Goal: Communication & Community: Answer question/provide support

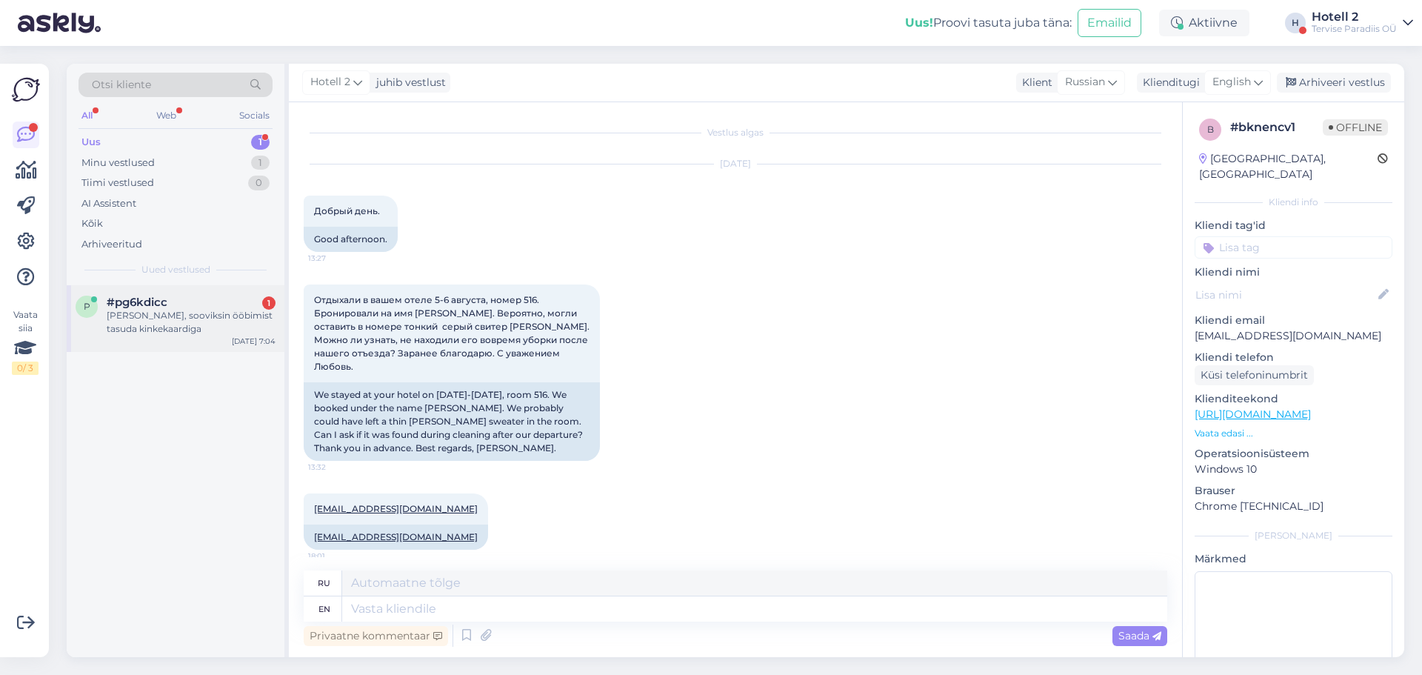
click at [233, 319] on div "[PERSON_NAME], sooviksin ööbimist tasuda kinkekaardiga" at bounding box center [191, 322] width 169 height 27
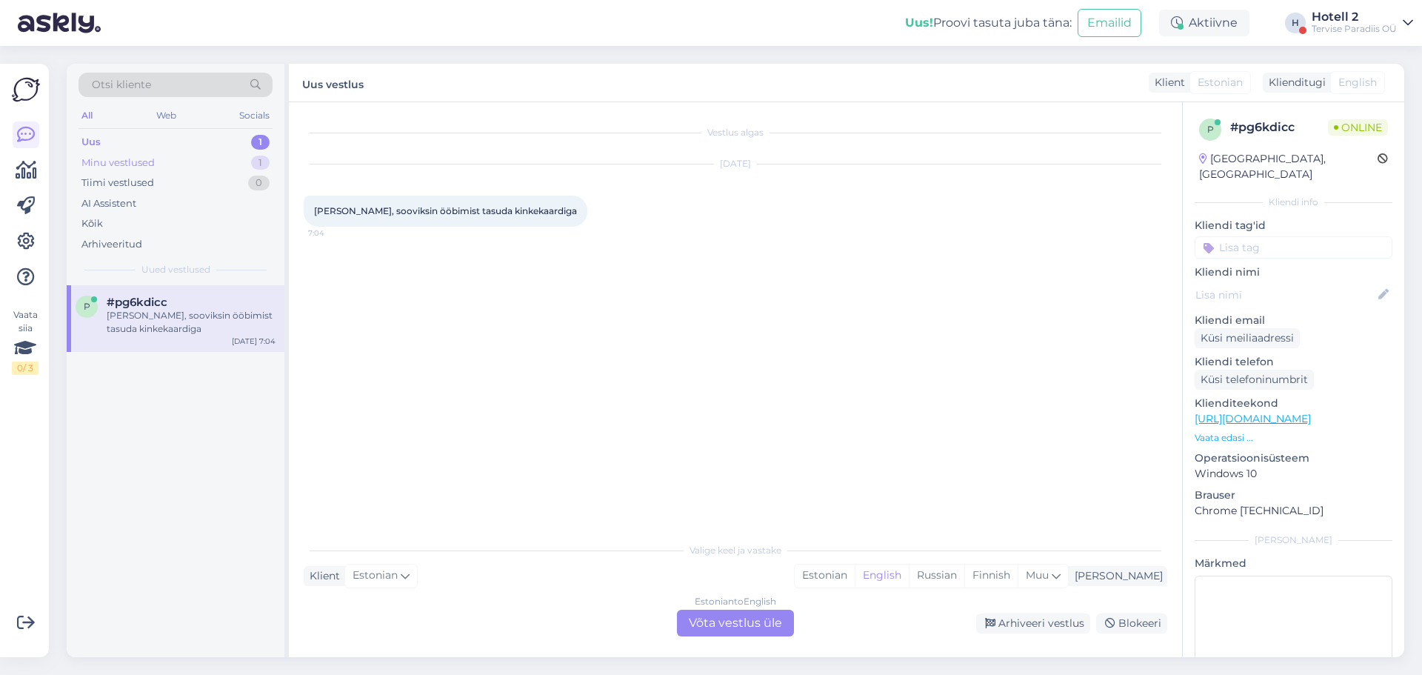
click at [154, 163] on div "Minu vestlused" at bounding box center [117, 163] width 73 height 15
click at [236, 320] on div "[EMAIL_ADDRESS][DOMAIN_NAME]" at bounding box center [191, 315] width 169 height 13
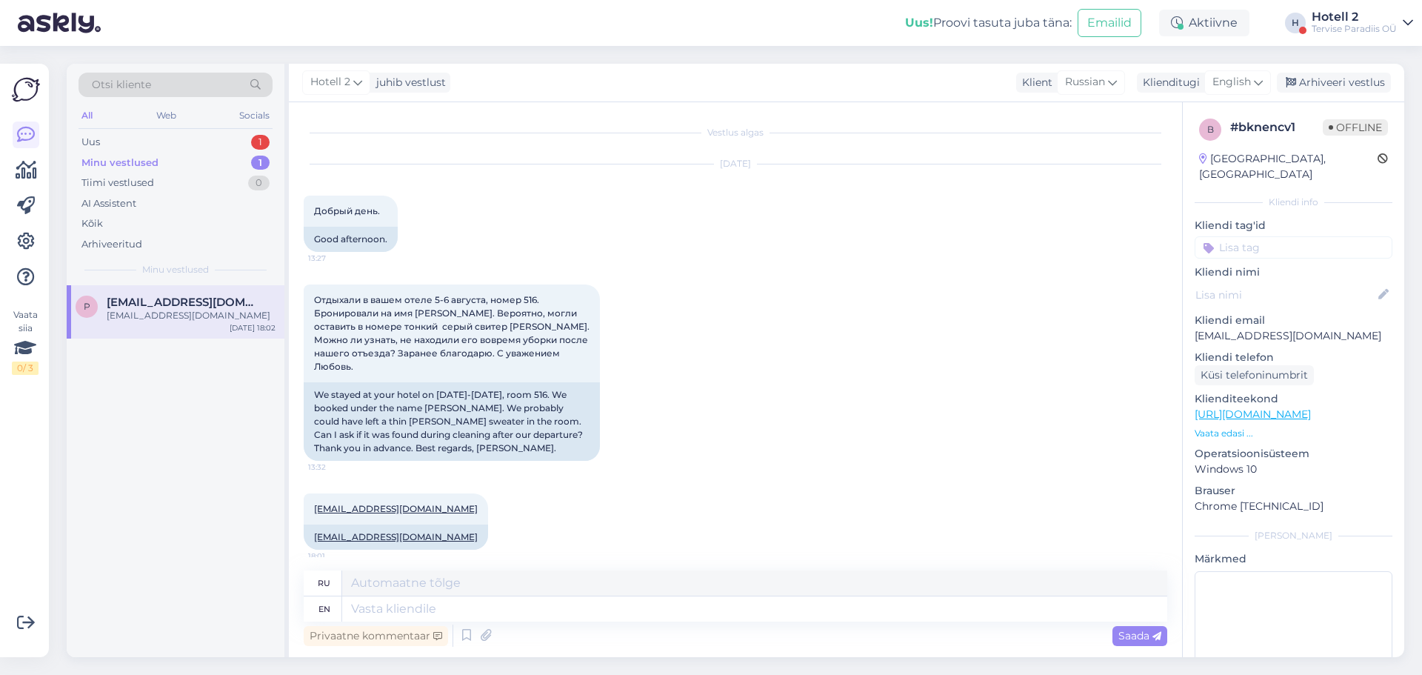
scroll to position [98, 0]
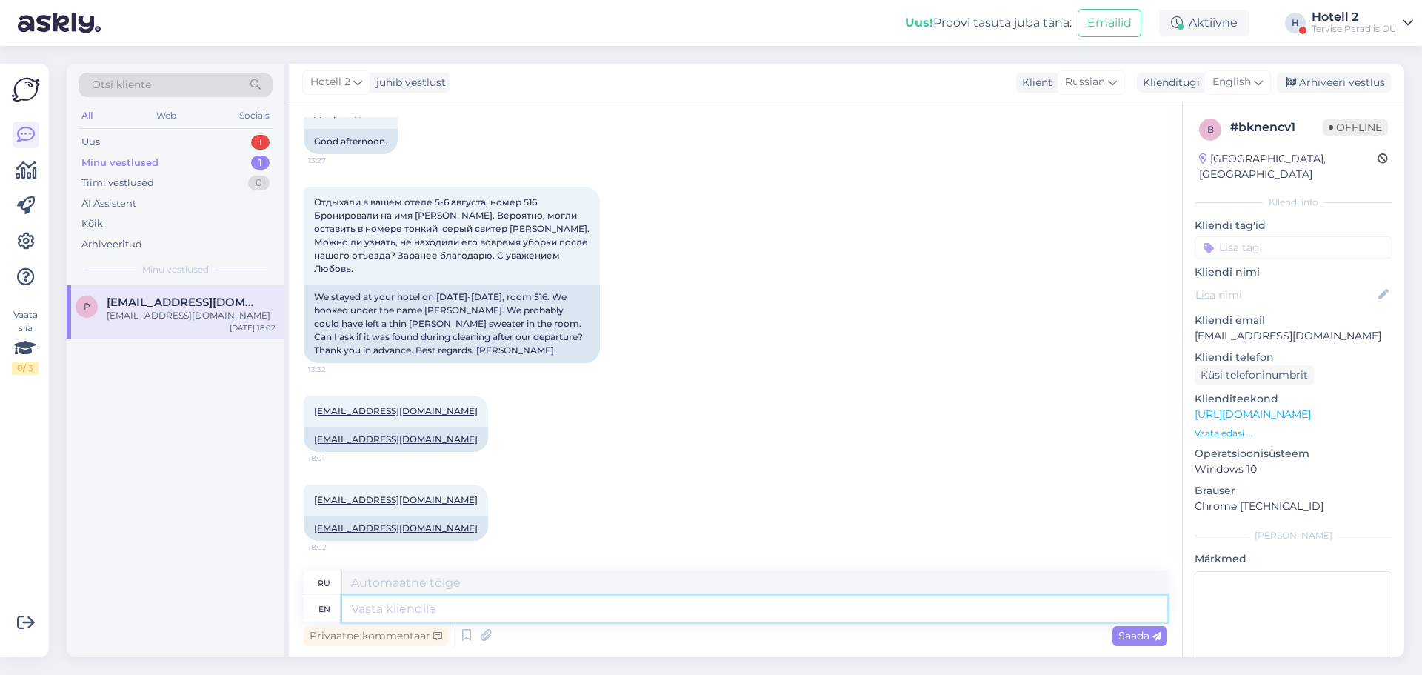
click at [397, 606] on textarea at bounding box center [754, 608] width 825 height 25
type textarea "Good"
type textarea "Хороший"
type textarea "Good morning!"
type textarea "Доброе утро"
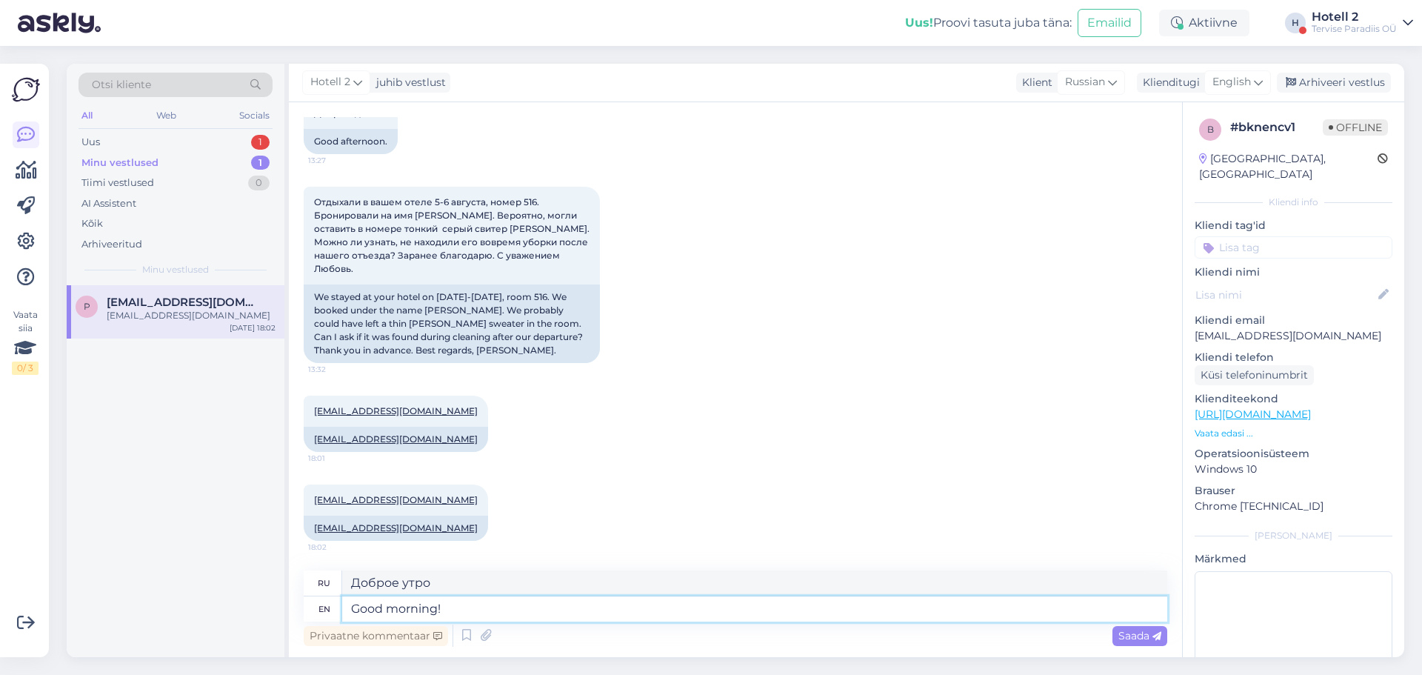
type textarea "Good morning!"
type textarea "Доброе утро!"
type textarea "Good morning! Yes,"
type textarea "Доброе утро! Да,"
type textarea "Good morning! Yes, the gray"
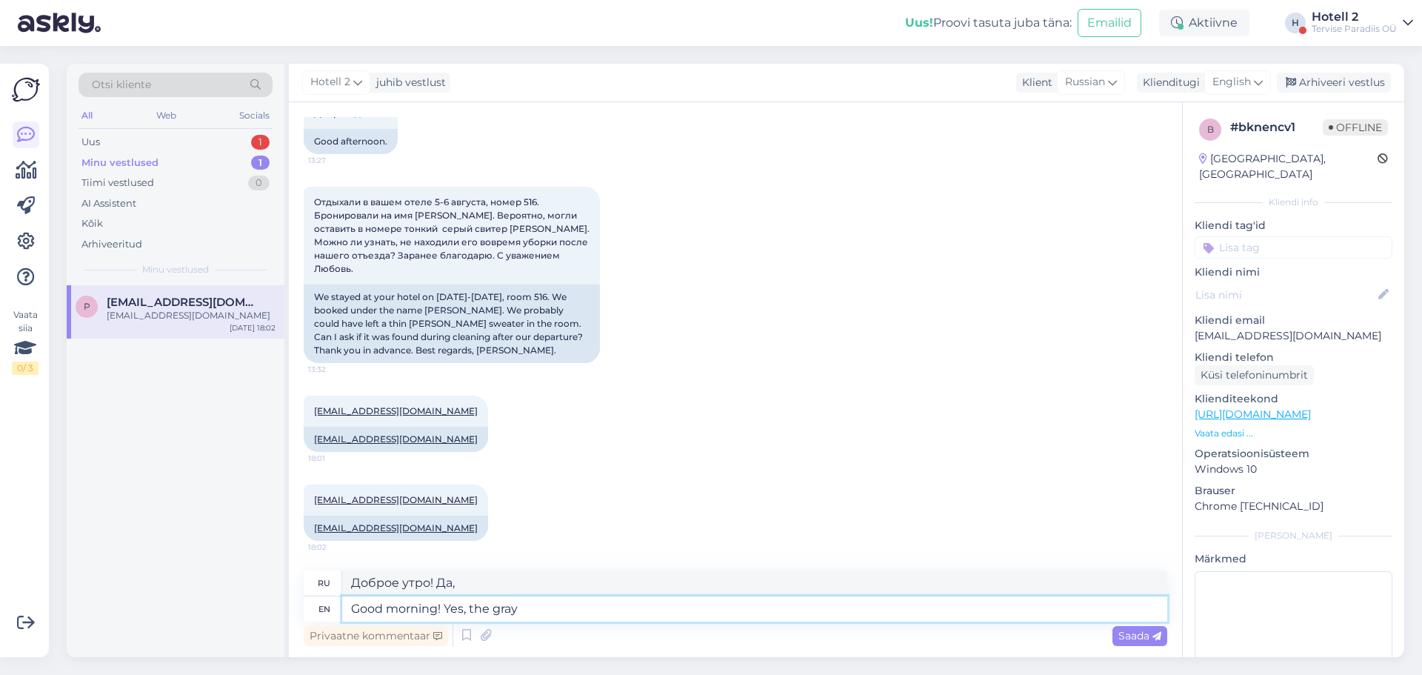
type textarea "Доброе утро! Да, серый."
type textarea "Good morning! Yes, the gray sweater"
type textarea "Доброе утро! Да, серый свитер."
type textarea "Good morning! Yes, the gray sweater has b"
type textarea "Доброе утро! Да, серый свитер..."
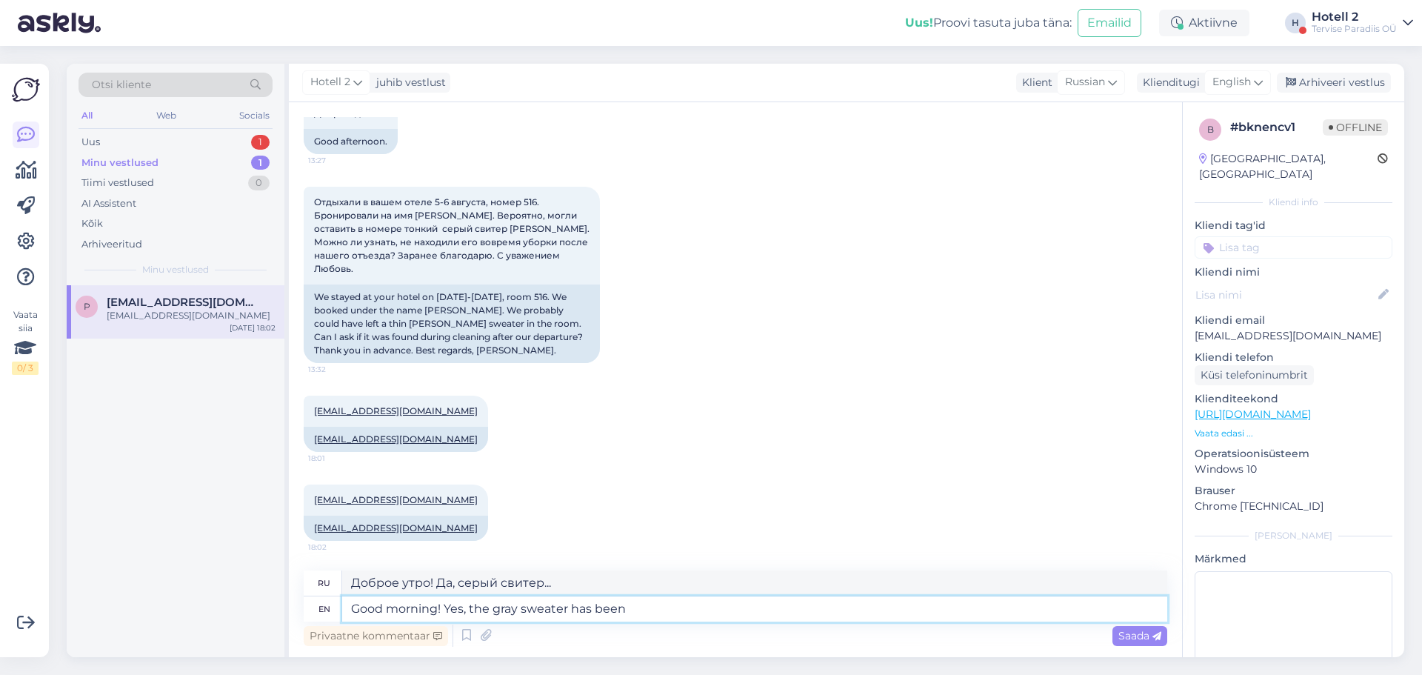
type textarea "Good morning! Yes, the gray sweater has been"
type textarea "Доброе утро! Да, серый свитер был..."
type textarea "Good morning! Yes, the gray sweater has been found"
type textarea "Доброе утро! Да, серый свитер найден."
type textarea "Good morning! Yes, the gray sweater has been found in"
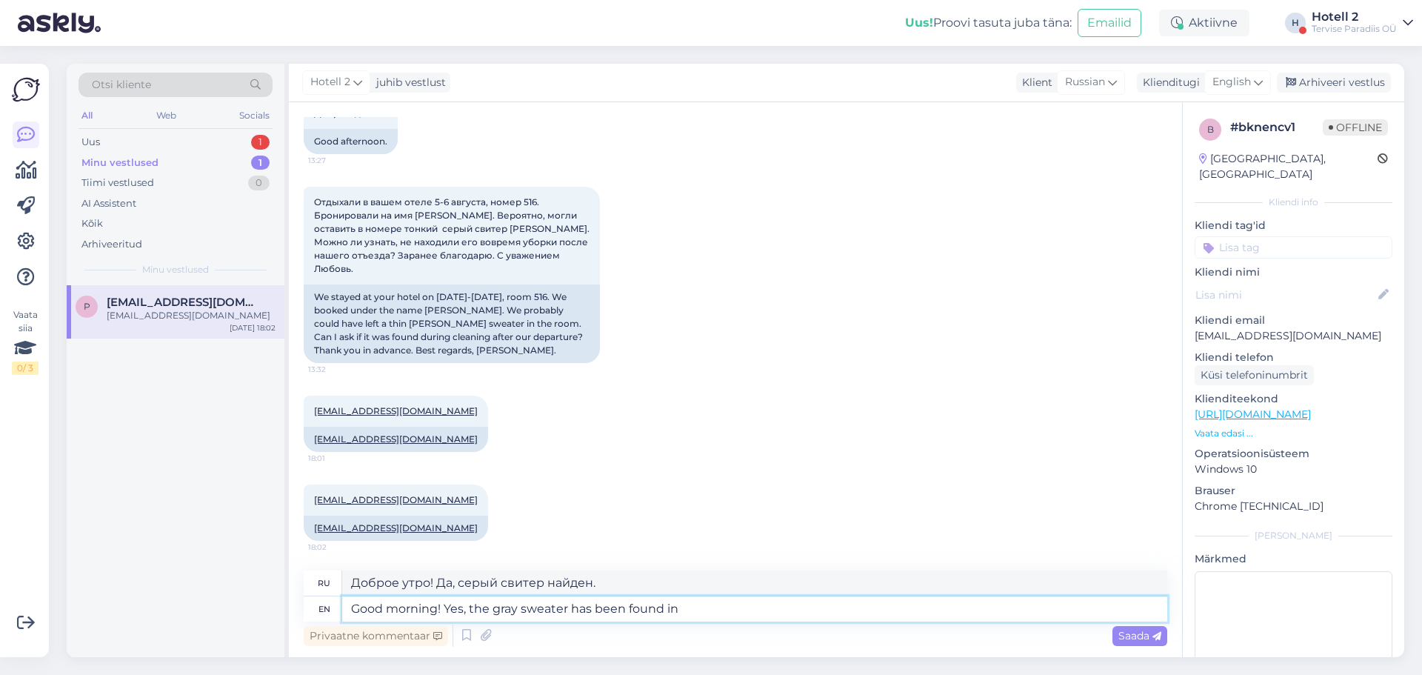
type textarea "Доброе утро! Да, серый свитер был найден."
type textarea "Good morning! Yes, the gray sweater has been found in h"
type textarea "Доброе утро! Да, серый свитер был найден в..."
type textarea "Good morning! Yes, the gray sweater has been found in t"
type textarea "Доброе утро! Да, серый свитер был найден."
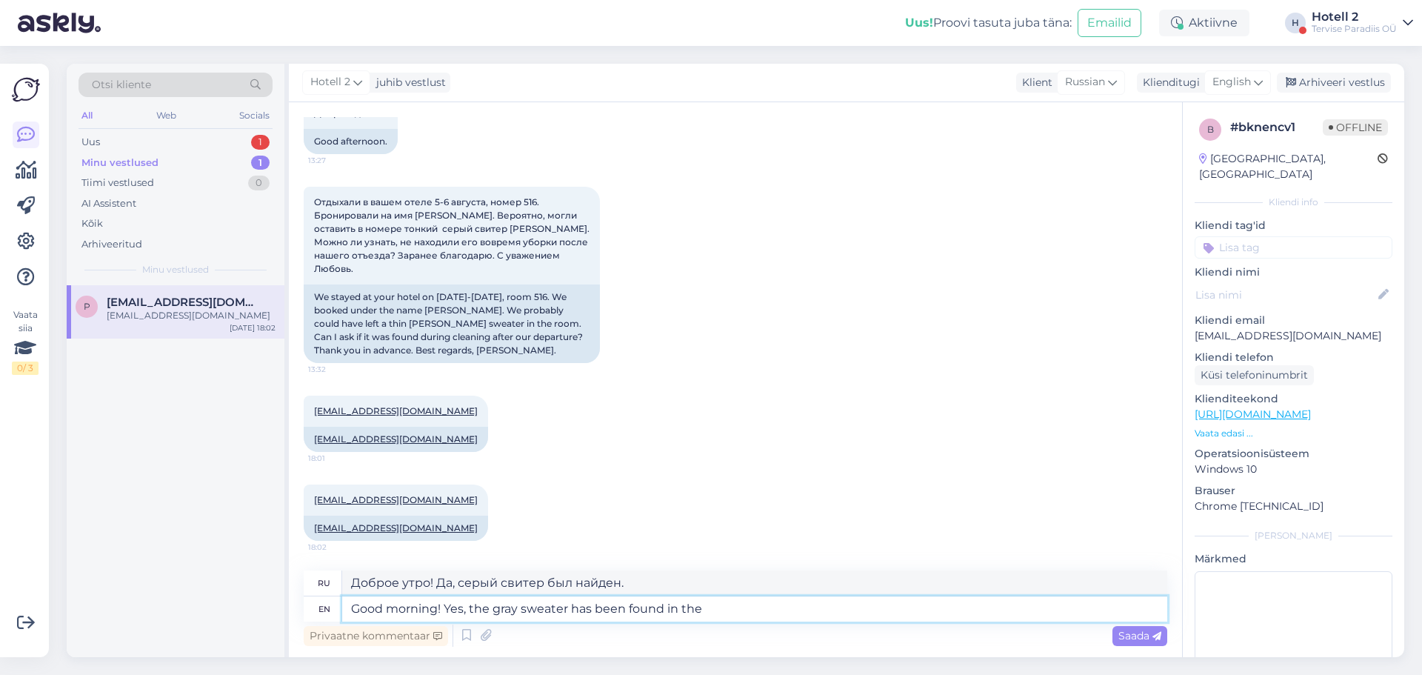
type textarea "Good morning! Yes, the gray sweater has been found in the"
type textarea "Доброе утро! Да, серый свитер был найден в"
type textarea "Good morning! Yes, the gray sweater has been found in the i"
type textarea "Доброе утро! Да, серый свитер был найден в [GEOGRAPHIC_DATA]"
type textarea "Good morning! Yes, the gray sweater has been found in the"
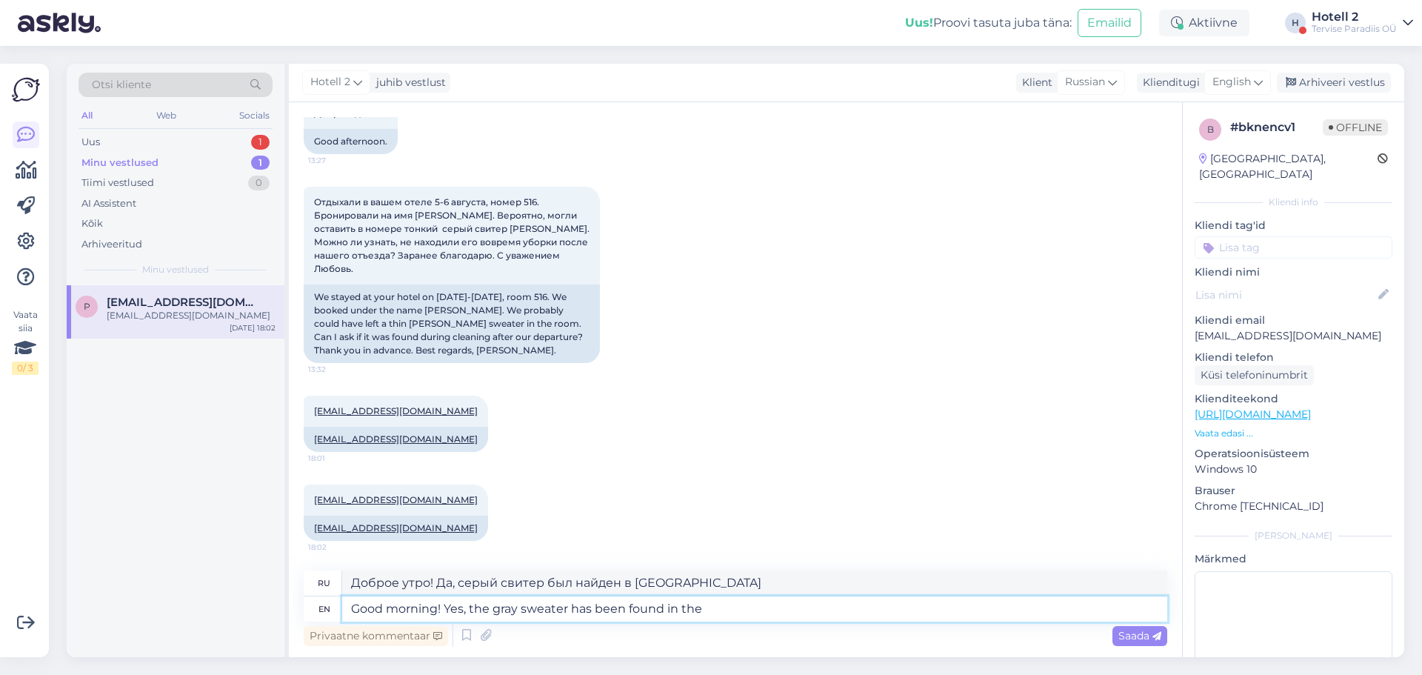
type textarea "Доброе утро! Да, серый свитер был найден в"
type textarea "Good morning! Yes, the gray sweater has been found in the room."
type textarea "Доброе утро! Да, в комнате нашли серый свитер."
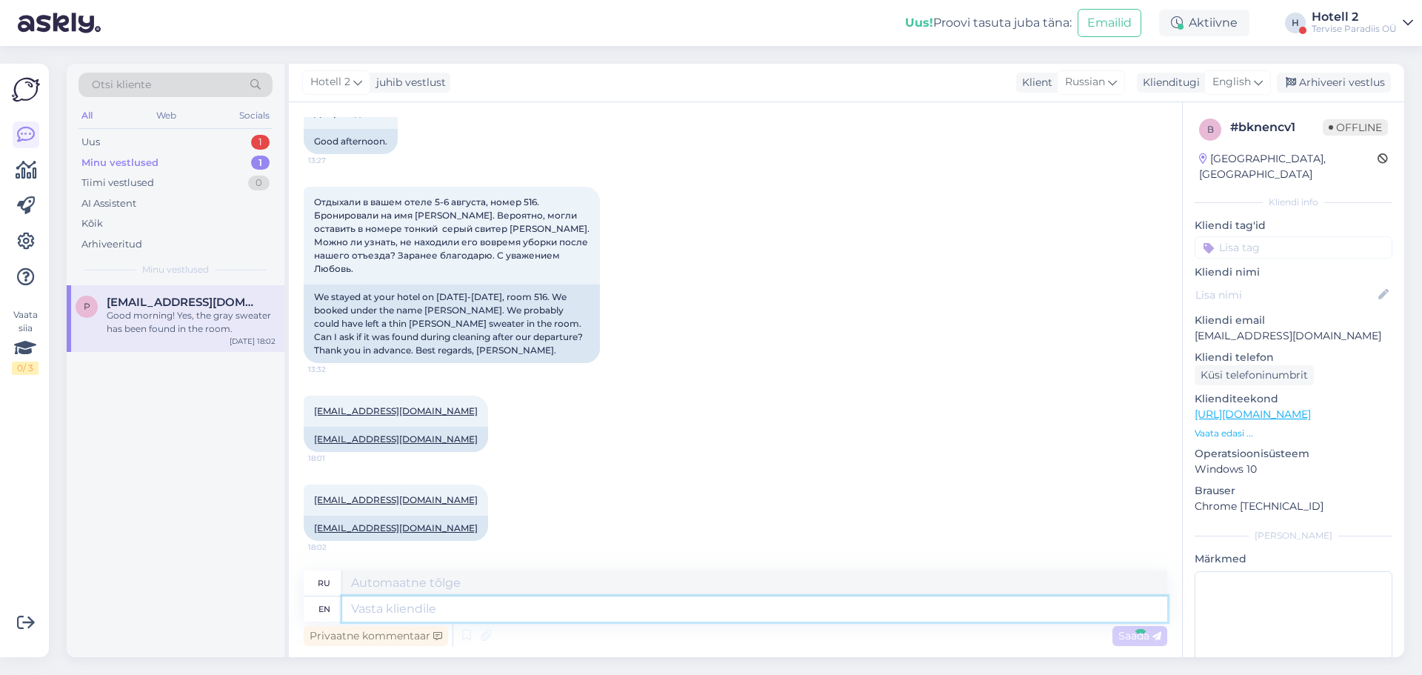
scroll to position [231, 0]
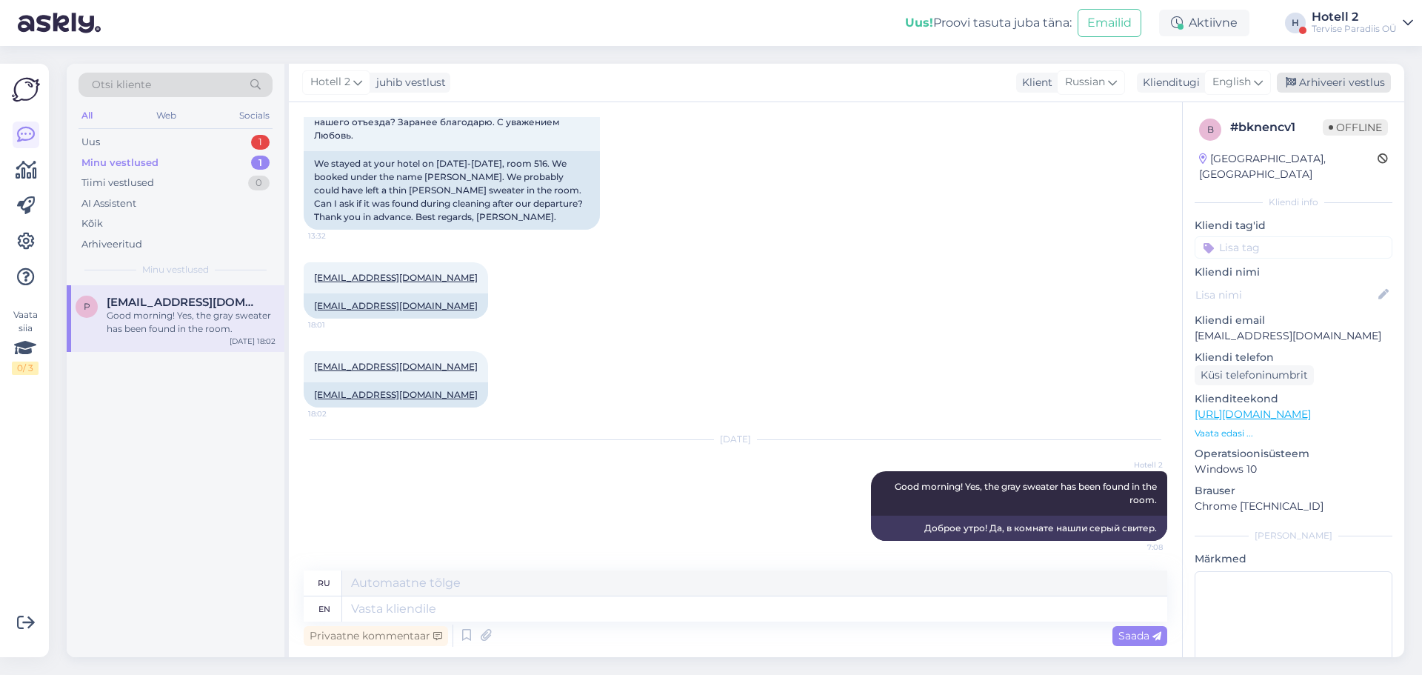
click at [1319, 76] on div "Arhiveeri vestlus" at bounding box center [1334, 83] width 114 height 20
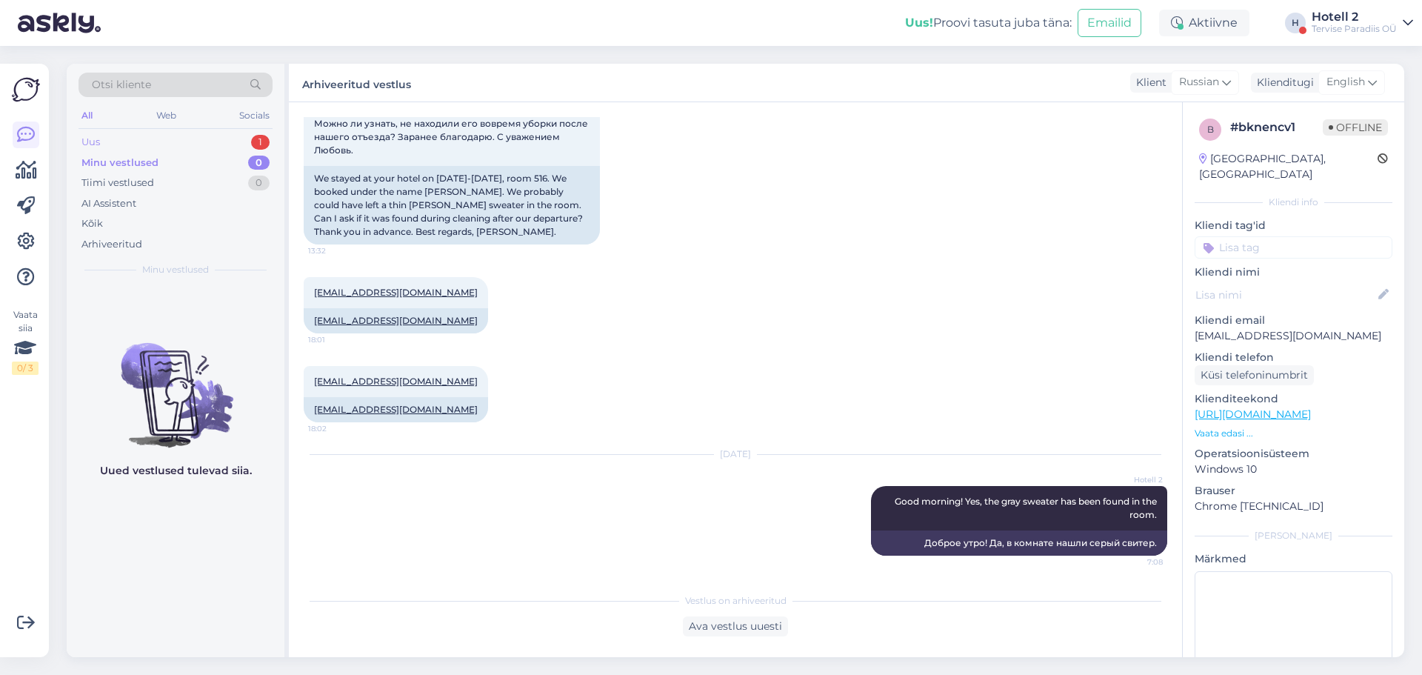
click at [162, 136] on div "Uus 1" at bounding box center [176, 142] width 194 height 21
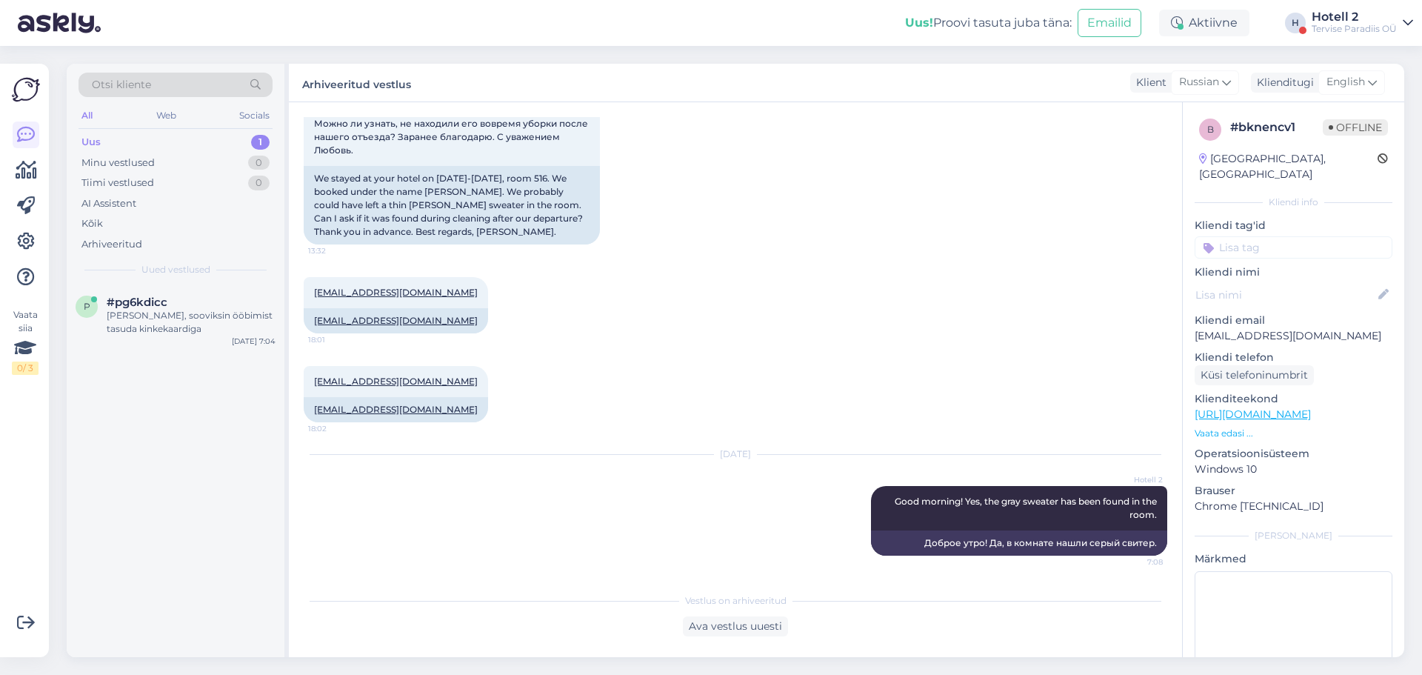
click at [178, 90] on div "Otsi kliente" at bounding box center [176, 85] width 194 height 24
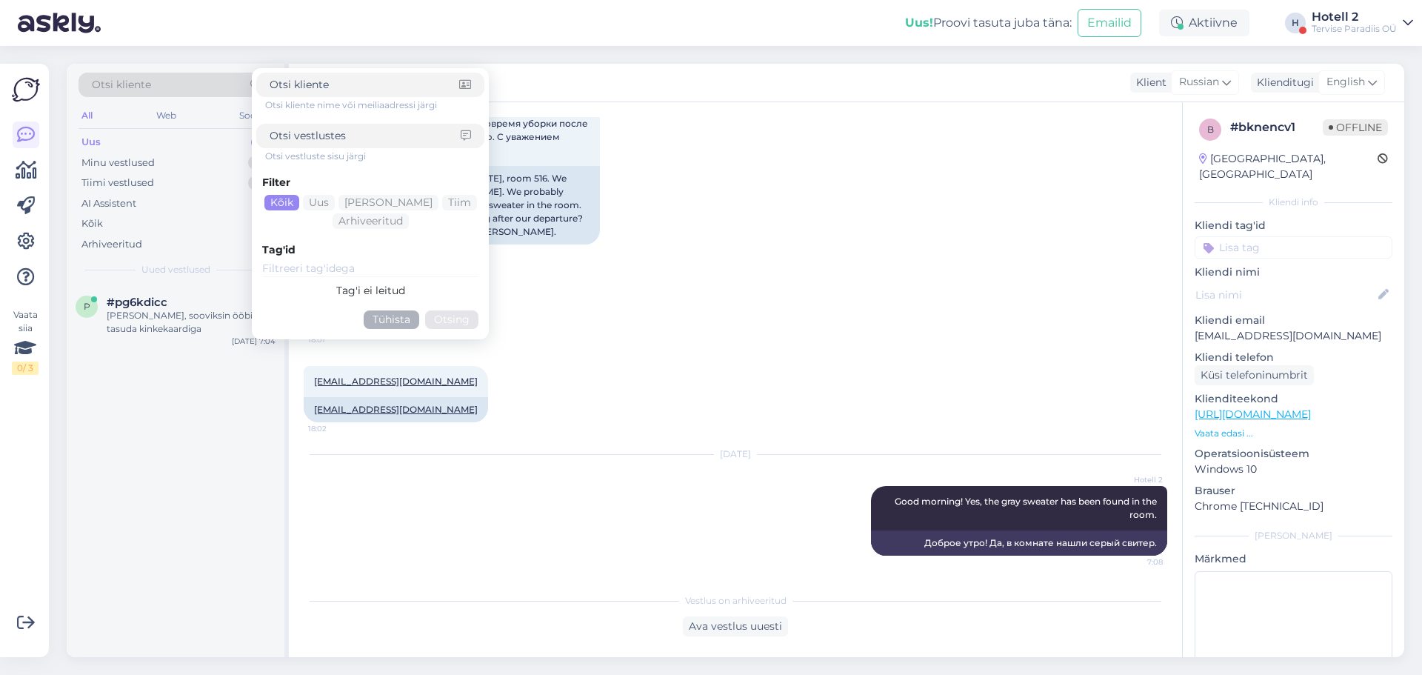
click at [142, 408] on div "p #pg6kdicc Tere, sooviksin ööbimist tasuda kinkekaardiga [DATE] 7:04" at bounding box center [176, 471] width 218 height 372
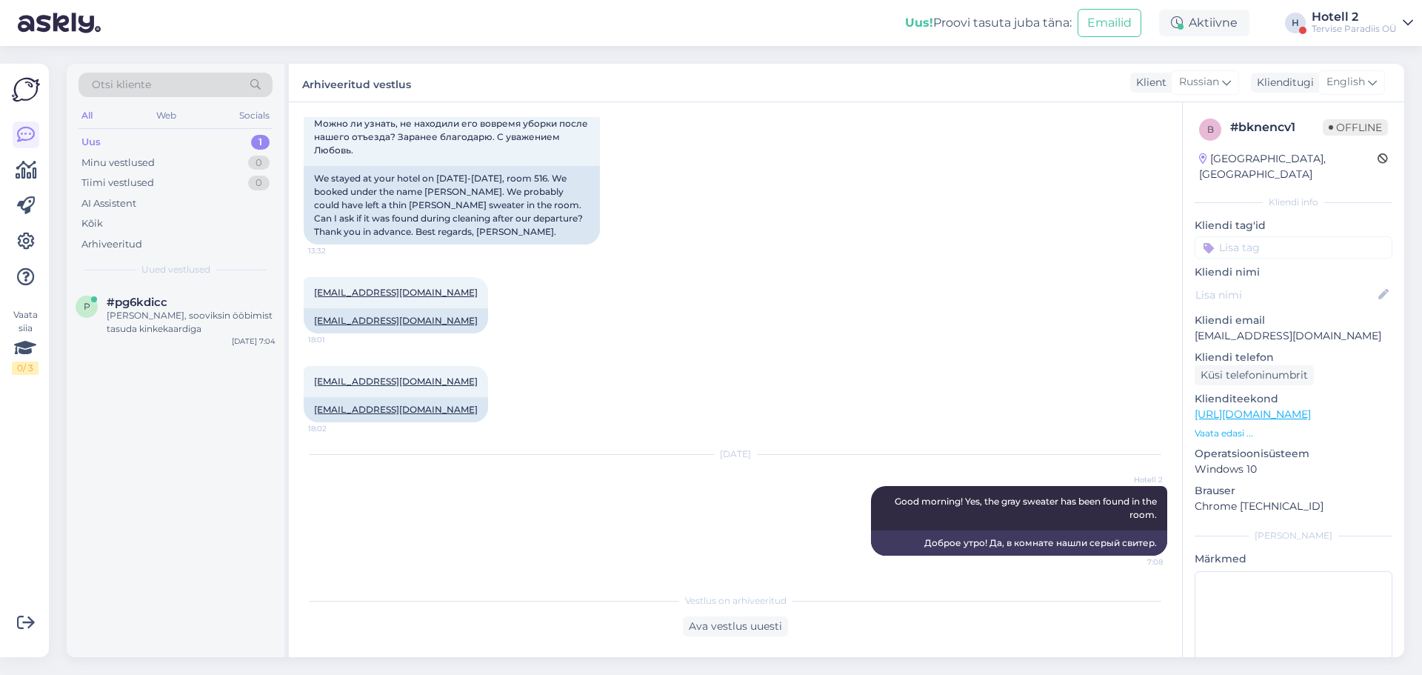
click at [146, 84] on span "Otsi kliente" at bounding box center [121, 85] width 59 height 16
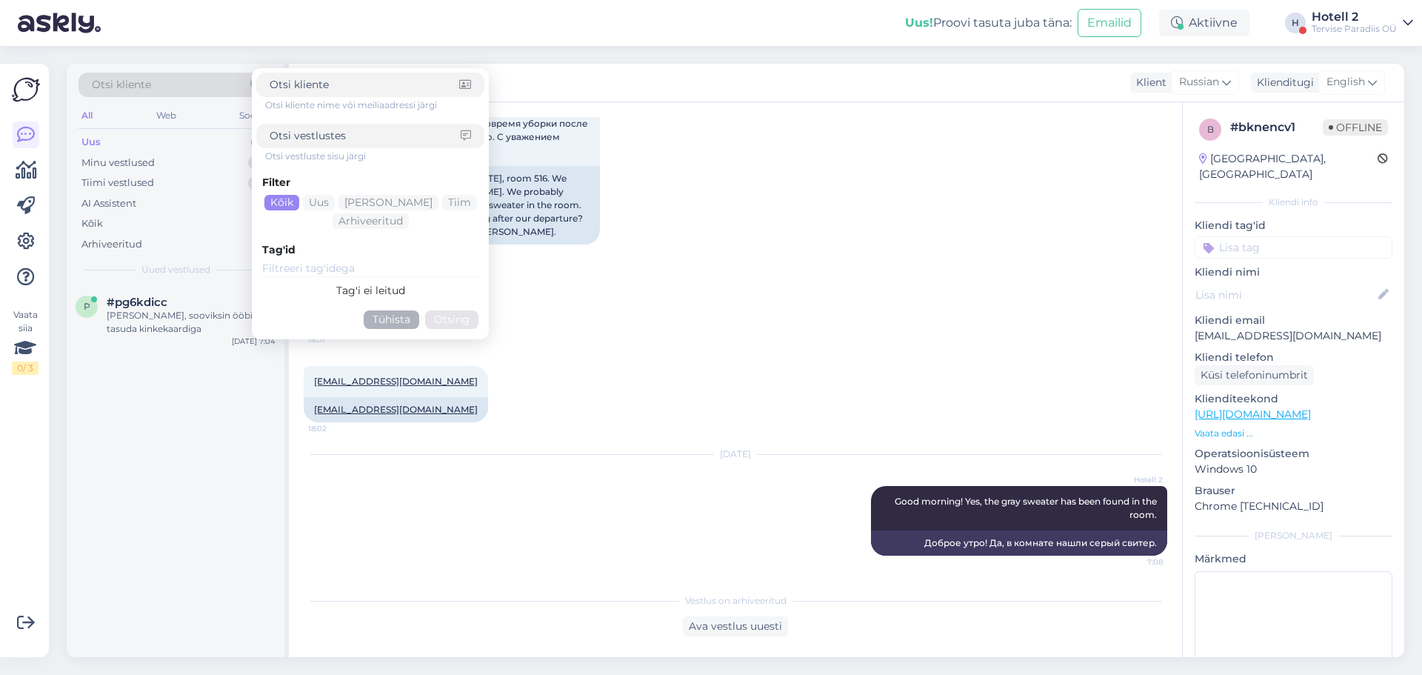
click at [298, 131] on input at bounding box center [365, 136] width 191 height 16
type input "kinkekaart"
click at [380, 227] on div "Arhiveeritud" at bounding box center [371, 221] width 76 height 16
click at [464, 313] on button "Otsing" at bounding box center [451, 319] width 53 height 19
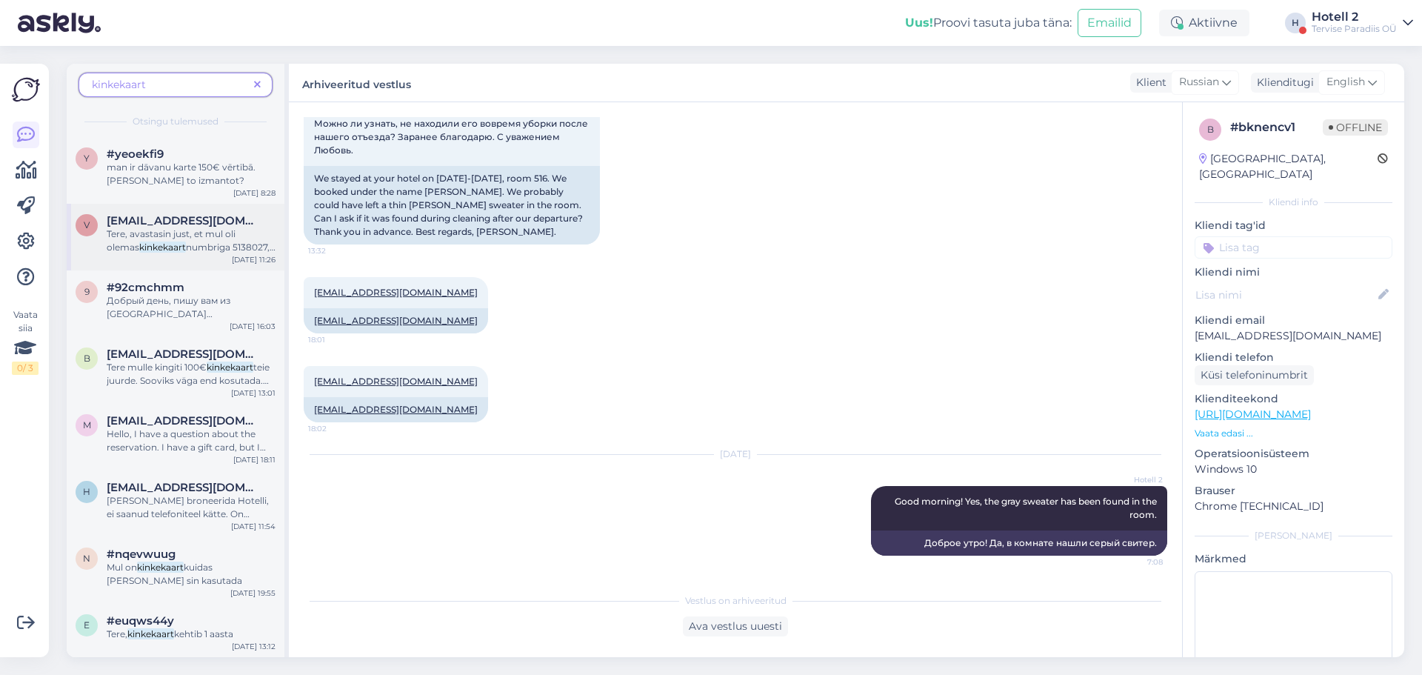
click at [180, 247] on span "numbriga 5138027, kuid kahjuks see on juba aegunud. Kas on võimalik kasvõi väik…" at bounding box center [191, 267] width 169 height 51
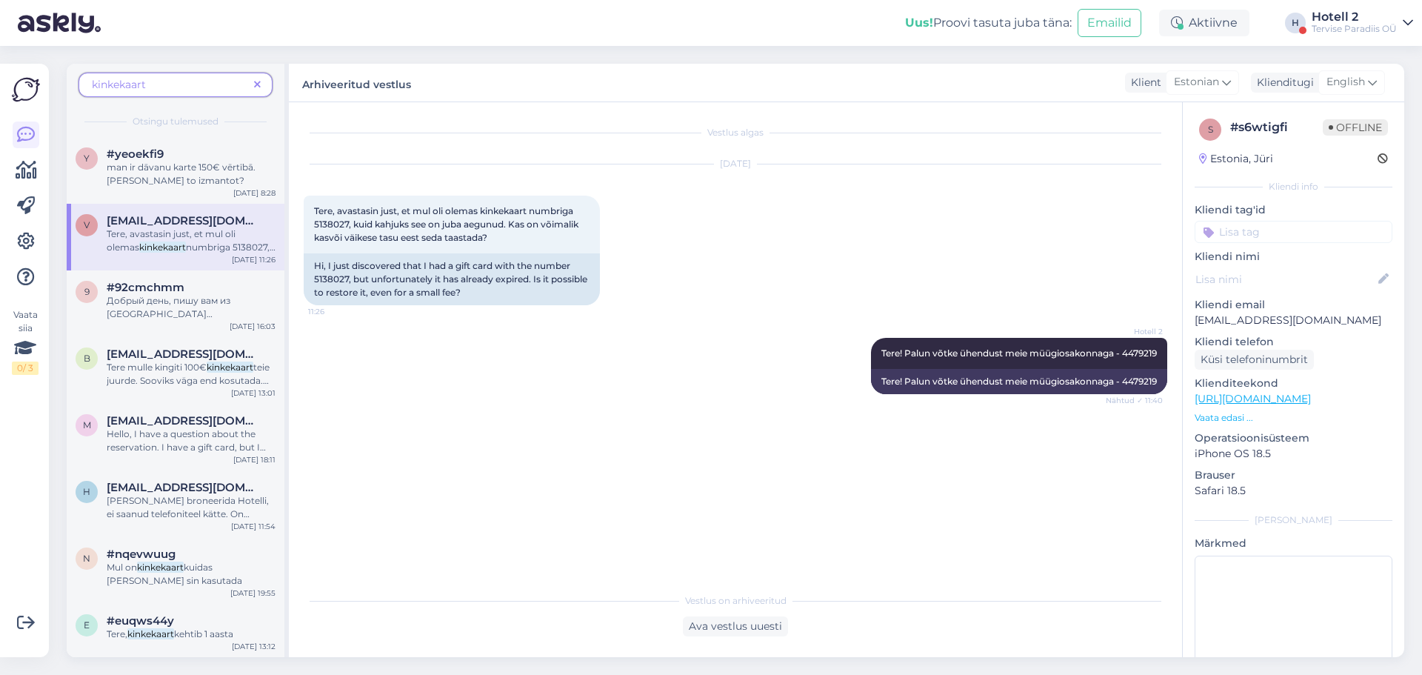
scroll to position [0, 0]
click at [158, 302] on span "Добрый день, пишу вам из [GEOGRAPHIC_DATA] ([GEOGRAPHIC_DATA]) нам подарили под…" at bounding box center [190, 394] width 166 height 198
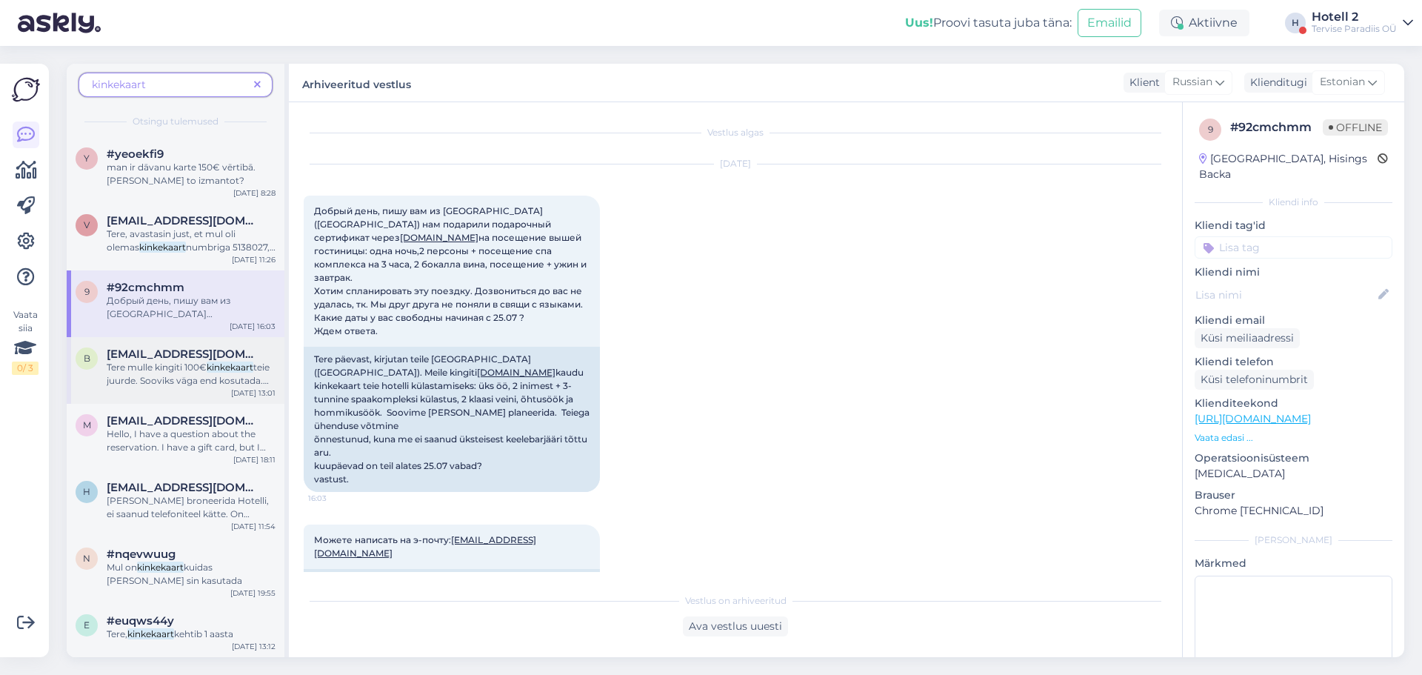
click at [175, 376] on span "teie juurde. Sooviks väga end kosutada. Nii massaaži kehale kui oleks [PERSON_N…" at bounding box center [188, 394] width 163 height 64
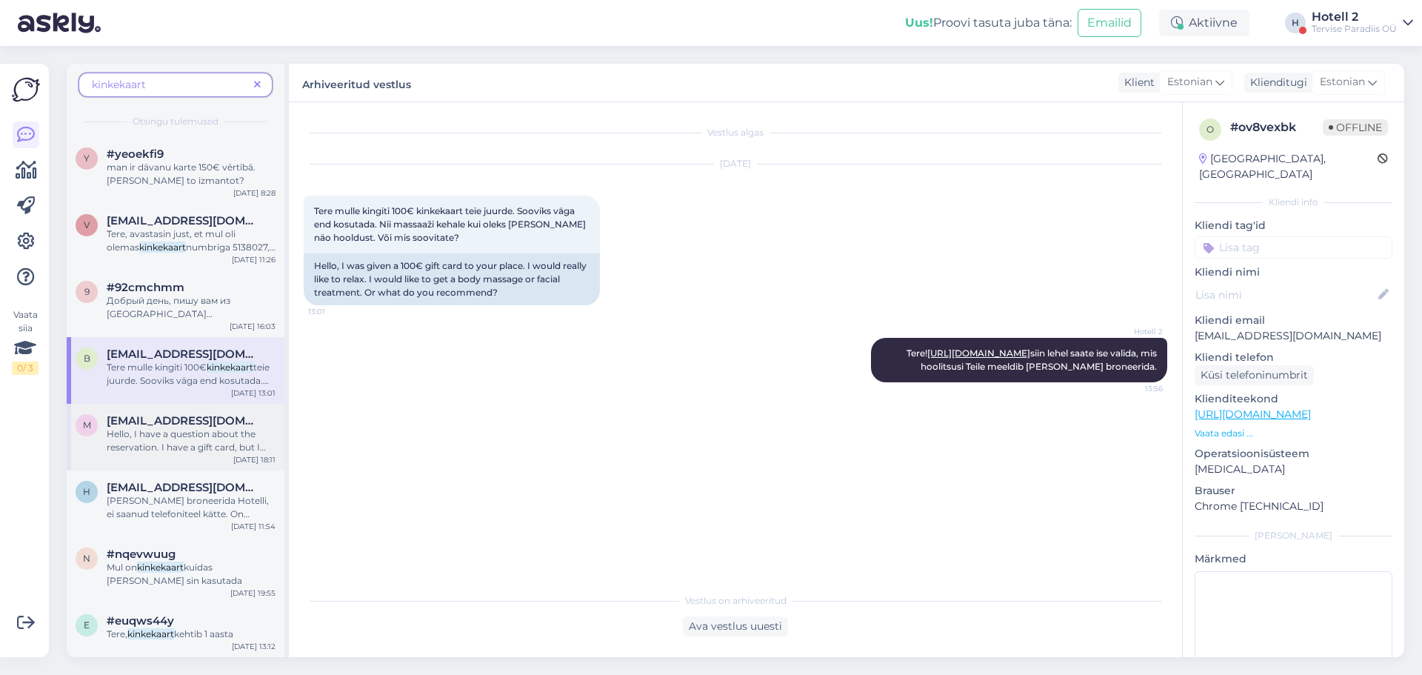
click at [162, 416] on span "[EMAIL_ADDRESS][DOMAIN_NAME]" at bounding box center [184, 420] width 154 height 13
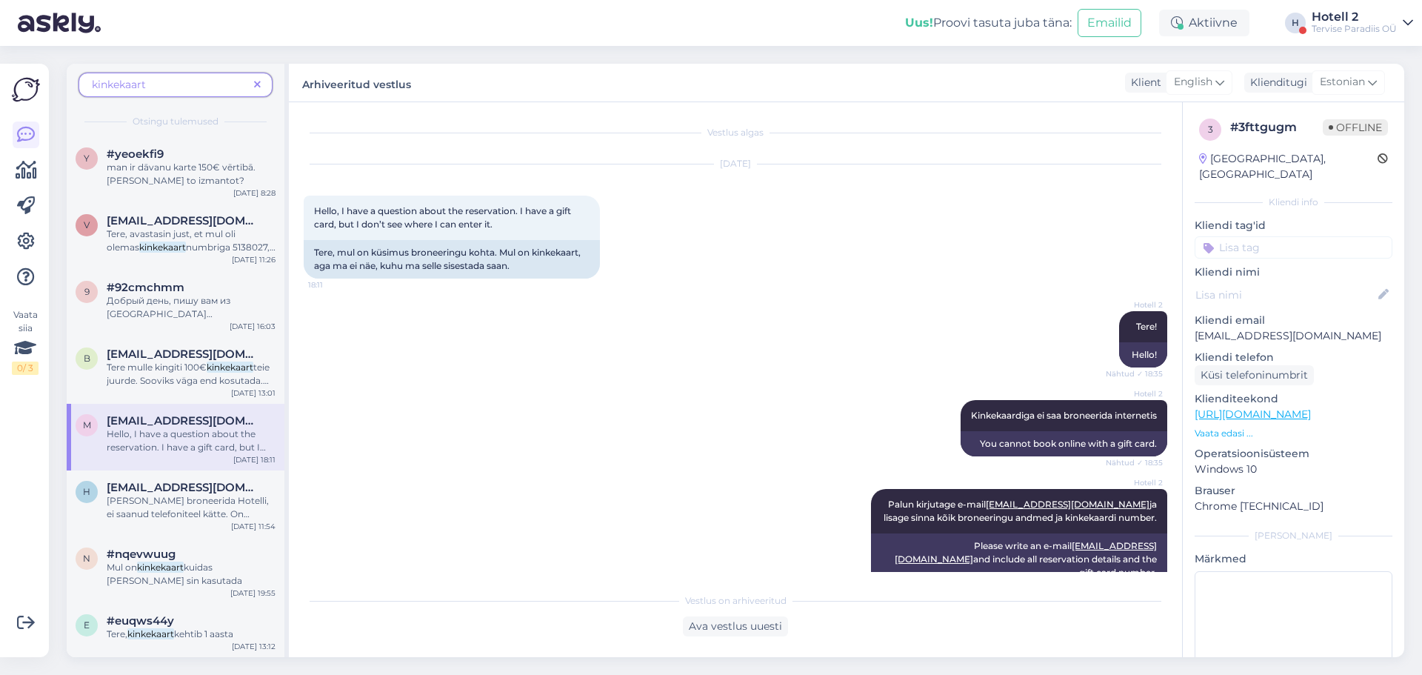
scroll to position [16, 0]
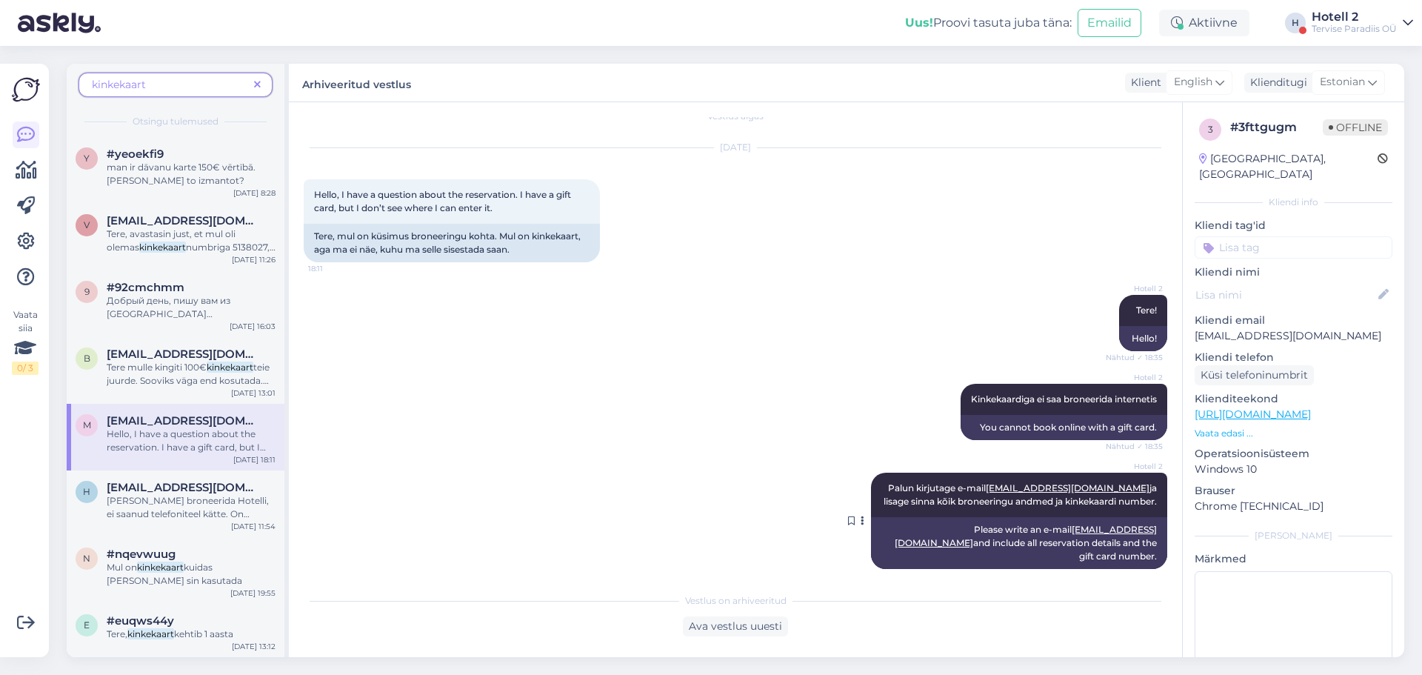
drag, startPoint x: 873, startPoint y: 486, endPoint x: 1151, endPoint y: 503, distance: 278.3
click at [1151, 503] on div "Hotell 2 Palun kirjutage e-mail [EMAIL_ADDRESS][DOMAIN_NAME] ja lisage sinna kõ…" at bounding box center [1019, 495] width 296 height 44
copy span "Palun kirjutage e-mail [EMAIL_ADDRESS][DOMAIN_NAME] ja lisage sinna kõik bronee…"
click at [258, 89] on icon at bounding box center [257, 85] width 7 height 10
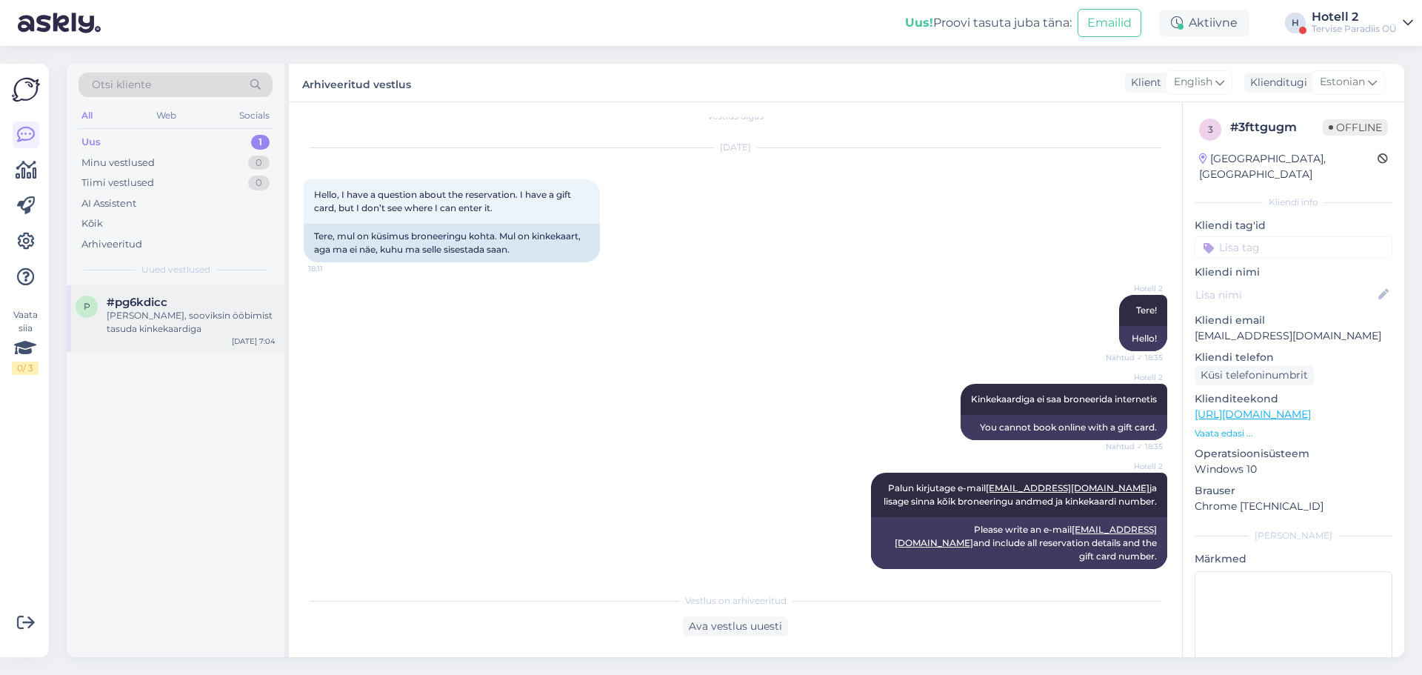
click at [144, 292] on div "p #pg6kdicc Tere, sooviksin ööbimist tasuda kinkekaardiga [DATE] 7:04" at bounding box center [176, 318] width 218 height 67
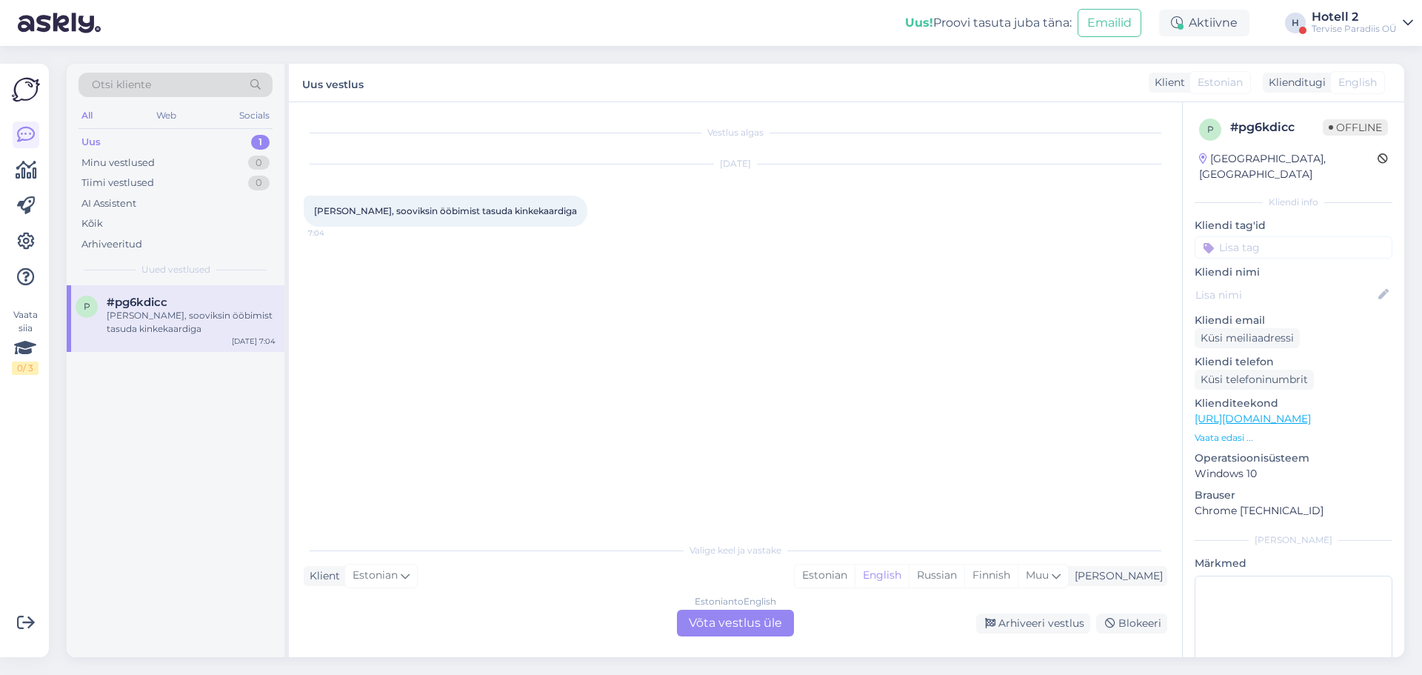
click at [707, 626] on div "Estonian to English Võta vestlus üle" at bounding box center [735, 623] width 117 height 27
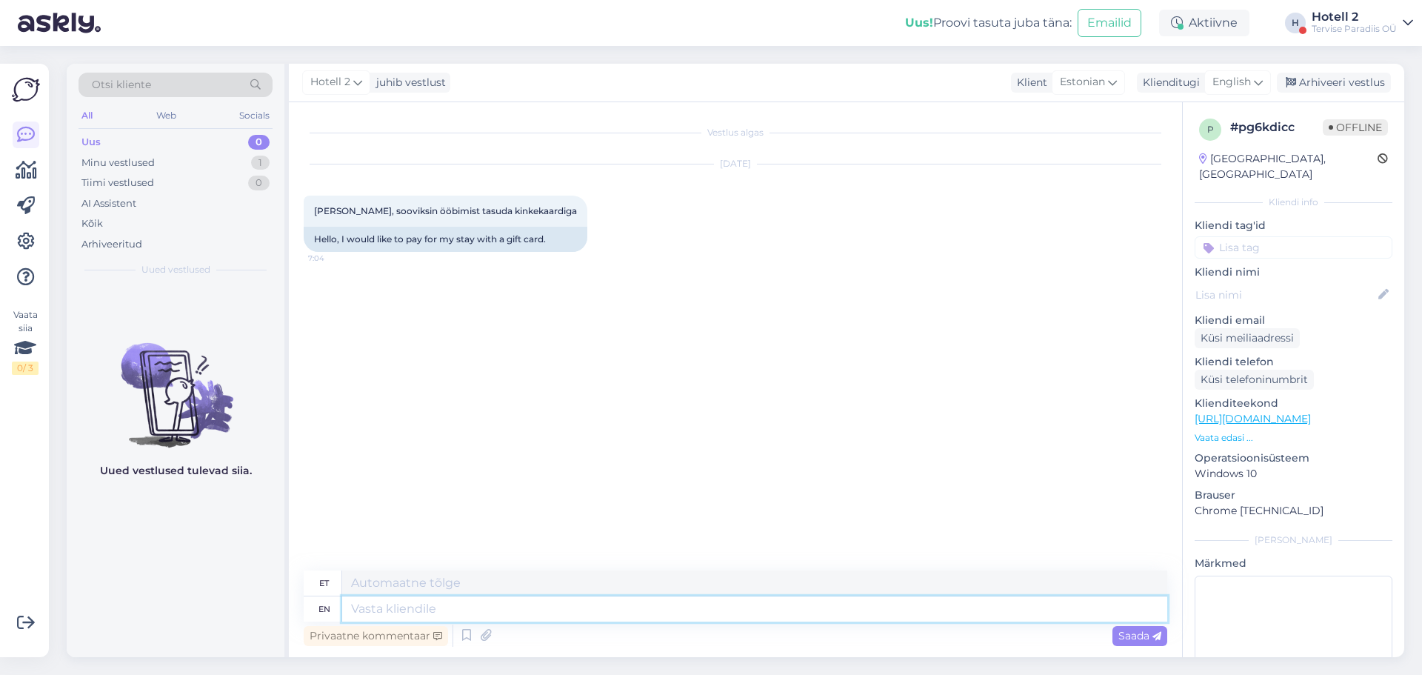
click at [376, 610] on textarea at bounding box center [754, 608] width 825 height 25
click at [1225, 87] on span "English" at bounding box center [1232, 82] width 39 height 16
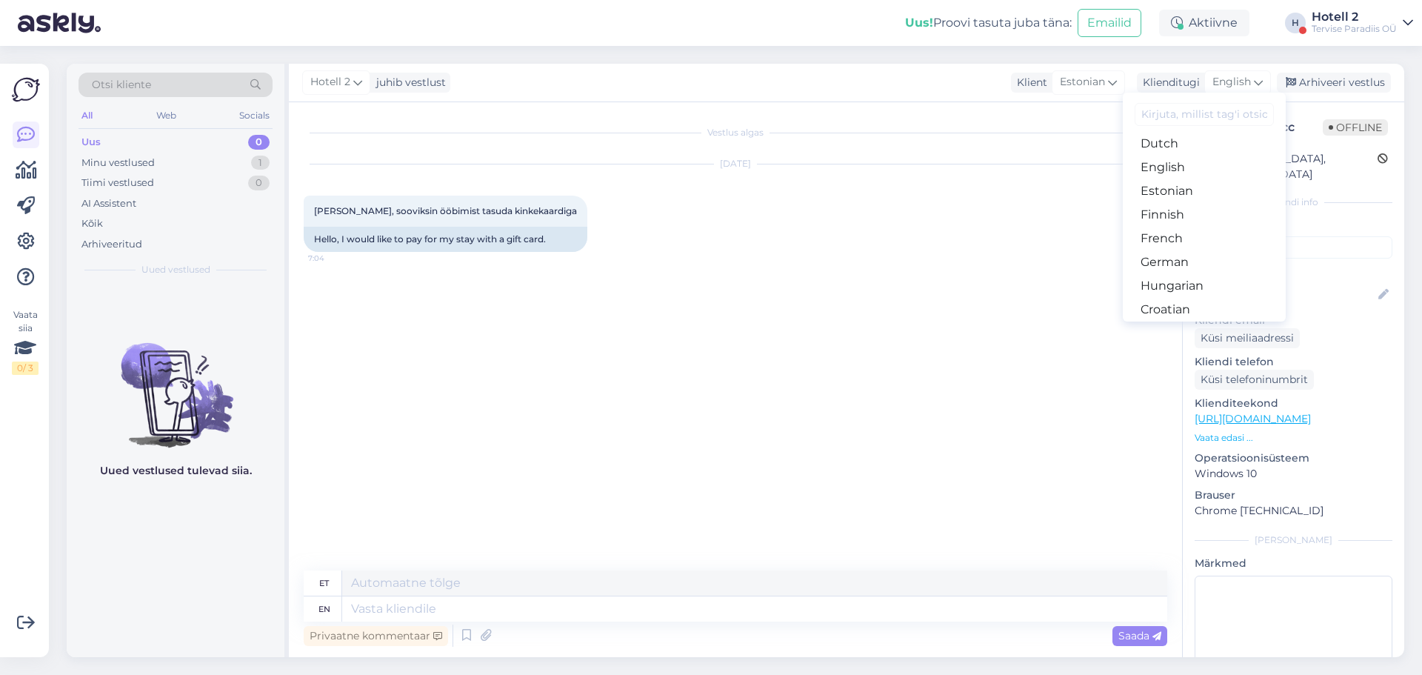
scroll to position [148, 0]
drag, startPoint x: 1162, startPoint y: 193, endPoint x: 1128, endPoint y: 223, distance: 44.6
click at [1162, 193] on link "Estonian" at bounding box center [1204, 190] width 163 height 24
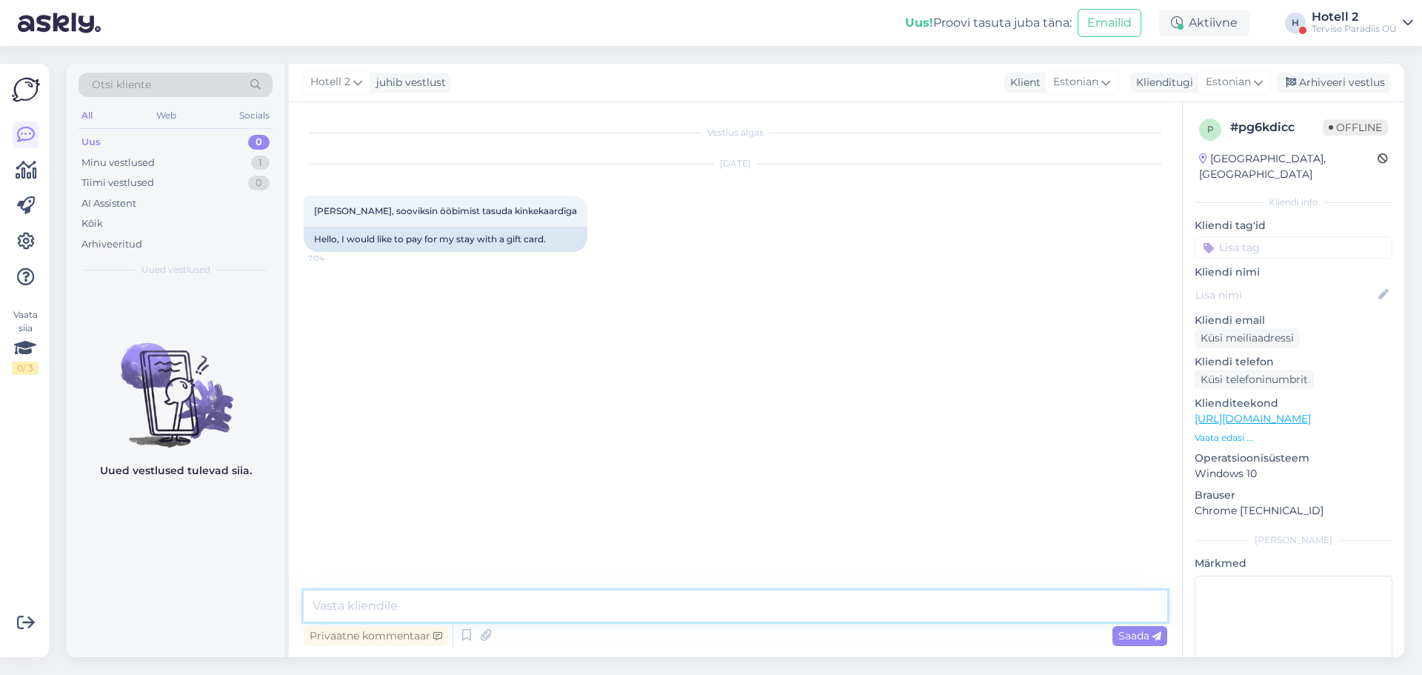
click at [351, 597] on textarea at bounding box center [736, 605] width 864 height 31
paste textarea "Palun kirjutage e-mail [EMAIL_ADDRESS][DOMAIN_NAME] ja lisage sinna kõik bronee…"
type textarea "Palun kirjutage e-mail [EMAIL_ADDRESS][DOMAIN_NAME] ja lisage sinna kõik bronee…"
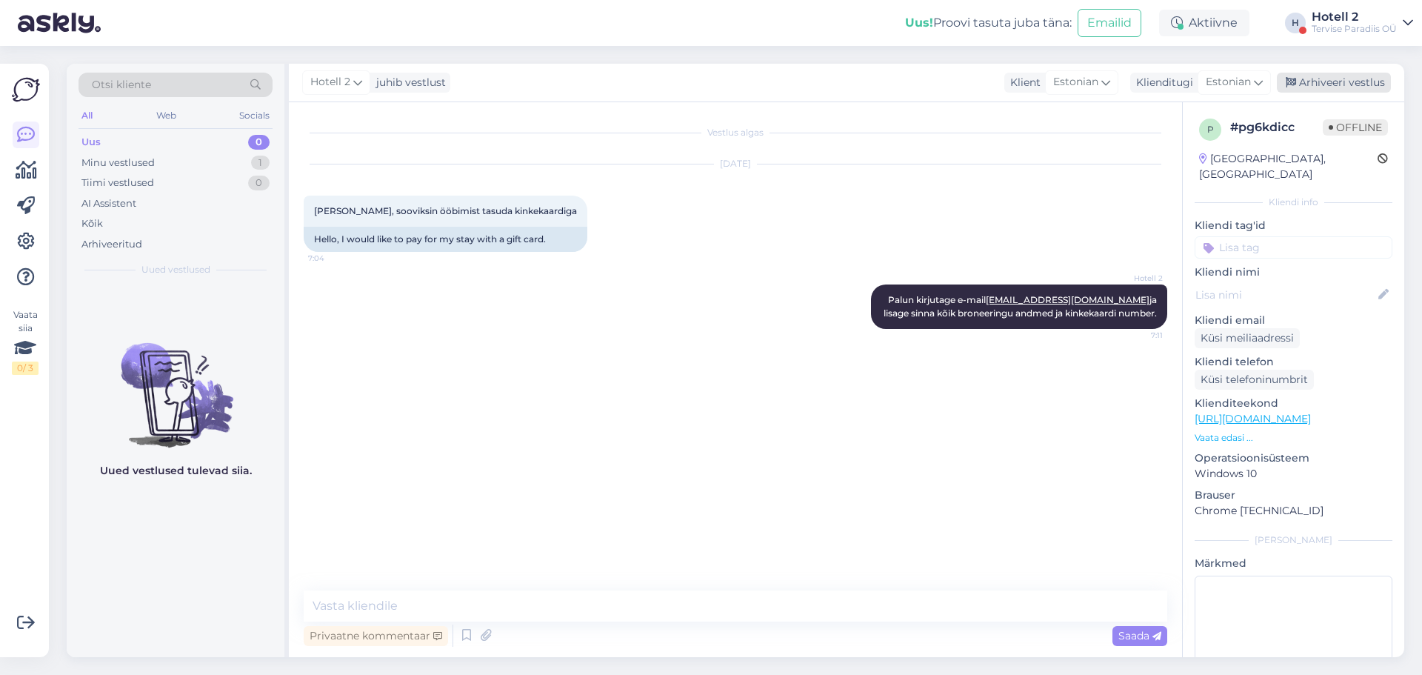
click at [1304, 82] on div "Arhiveeri vestlus" at bounding box center [1334, 83] width 114 height 20
